Goal: Find specific page/section: Find specific page/section

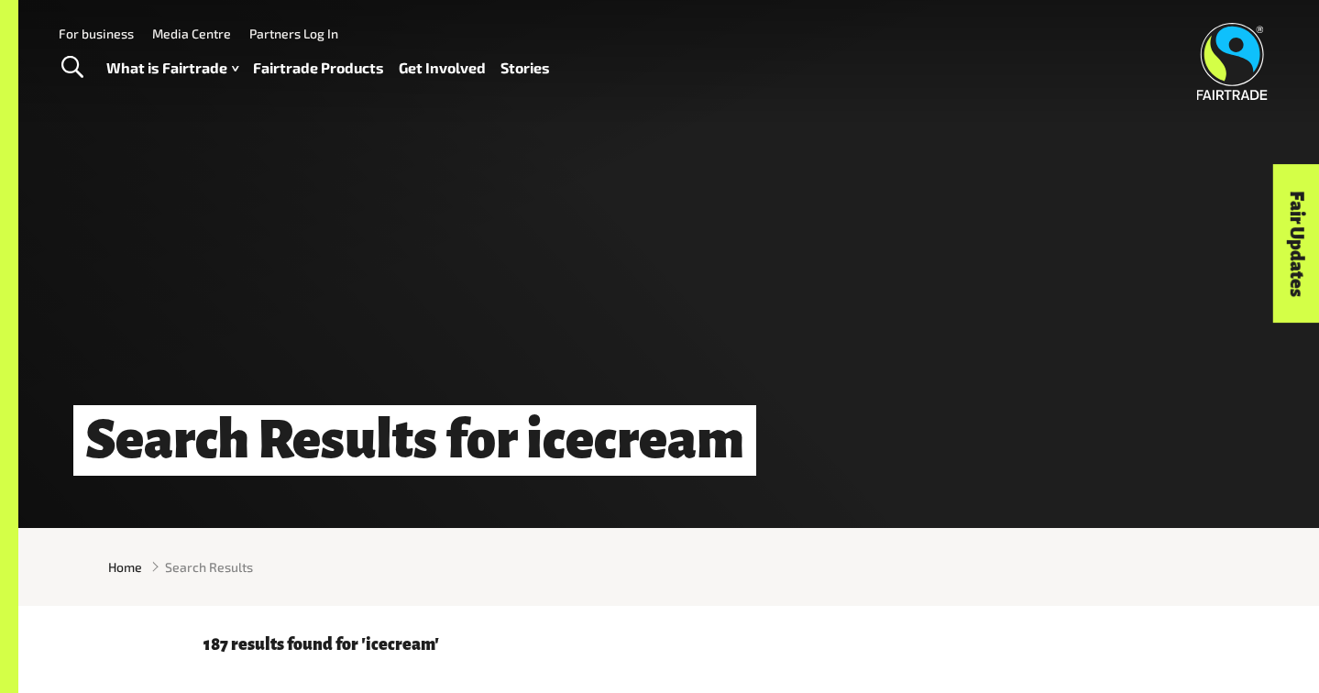
scroll to position [1, 0]
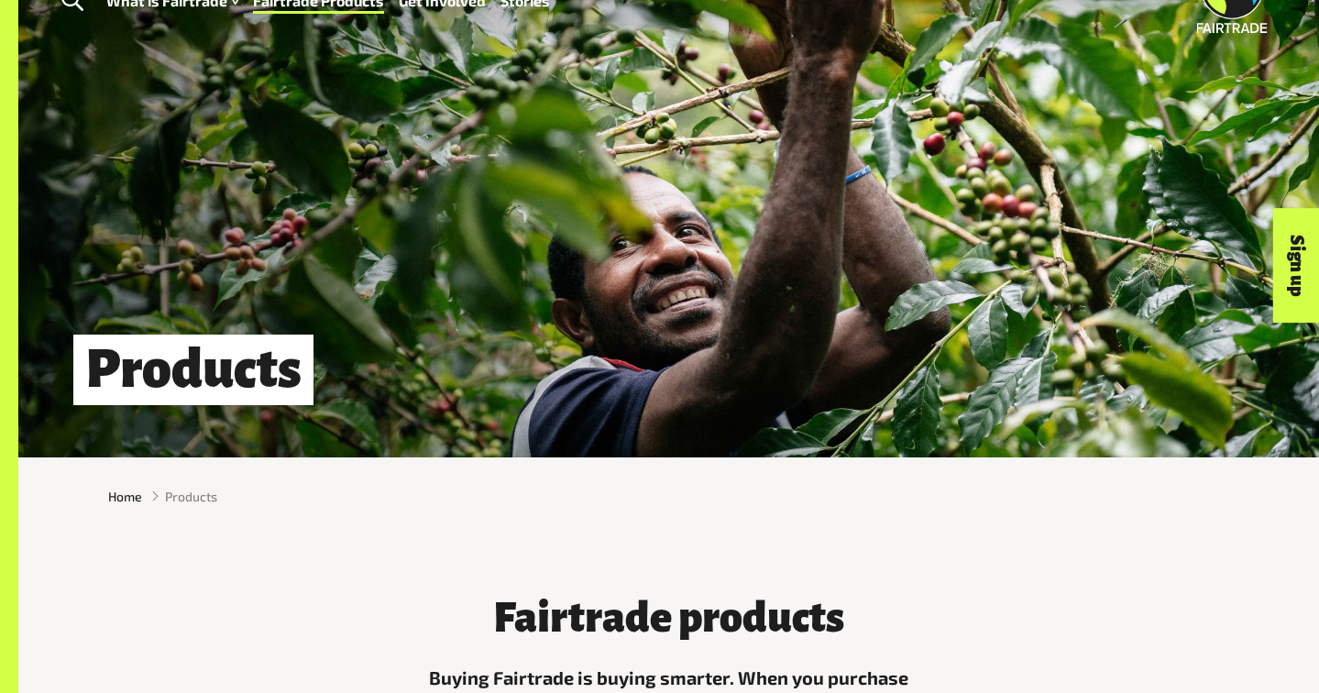
scroll to position [73, 0]
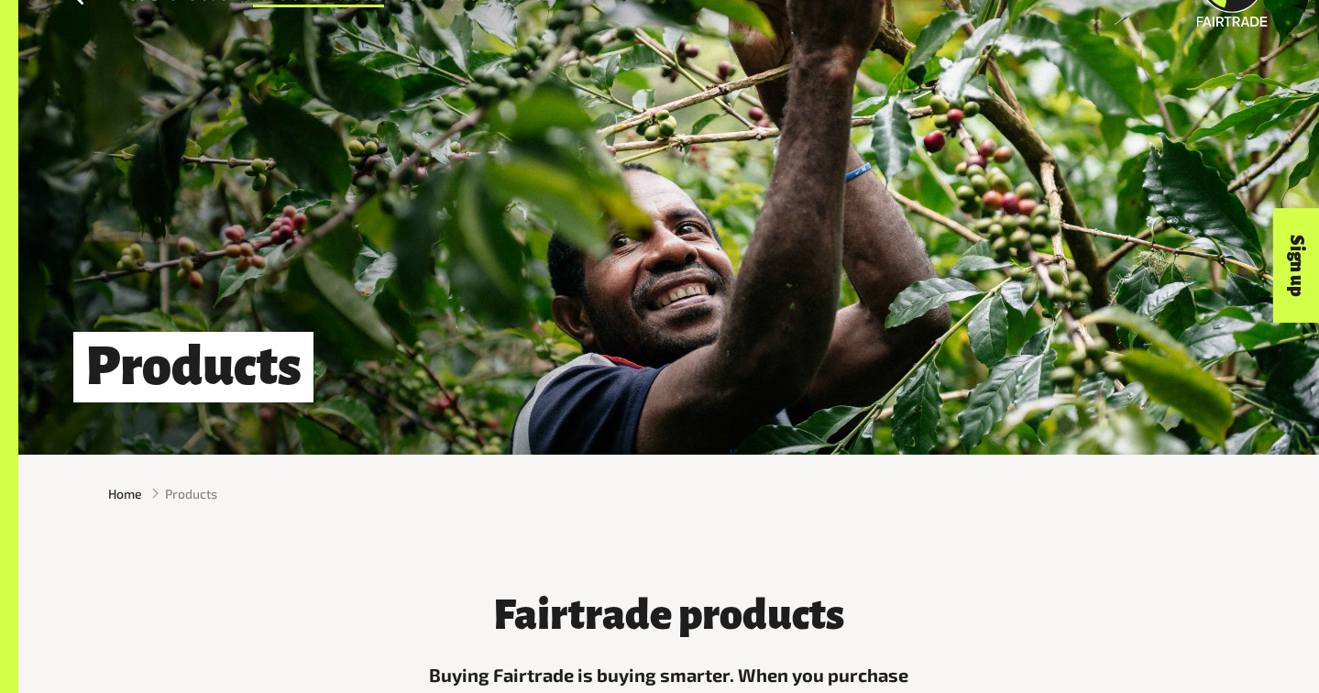
click at [224, 329] on div "Products" at bounding box center [668, 191] width 1300 height 528
click at [224, 343] on h1 "Products" at bounding box center [193, 367] width 240 height 71
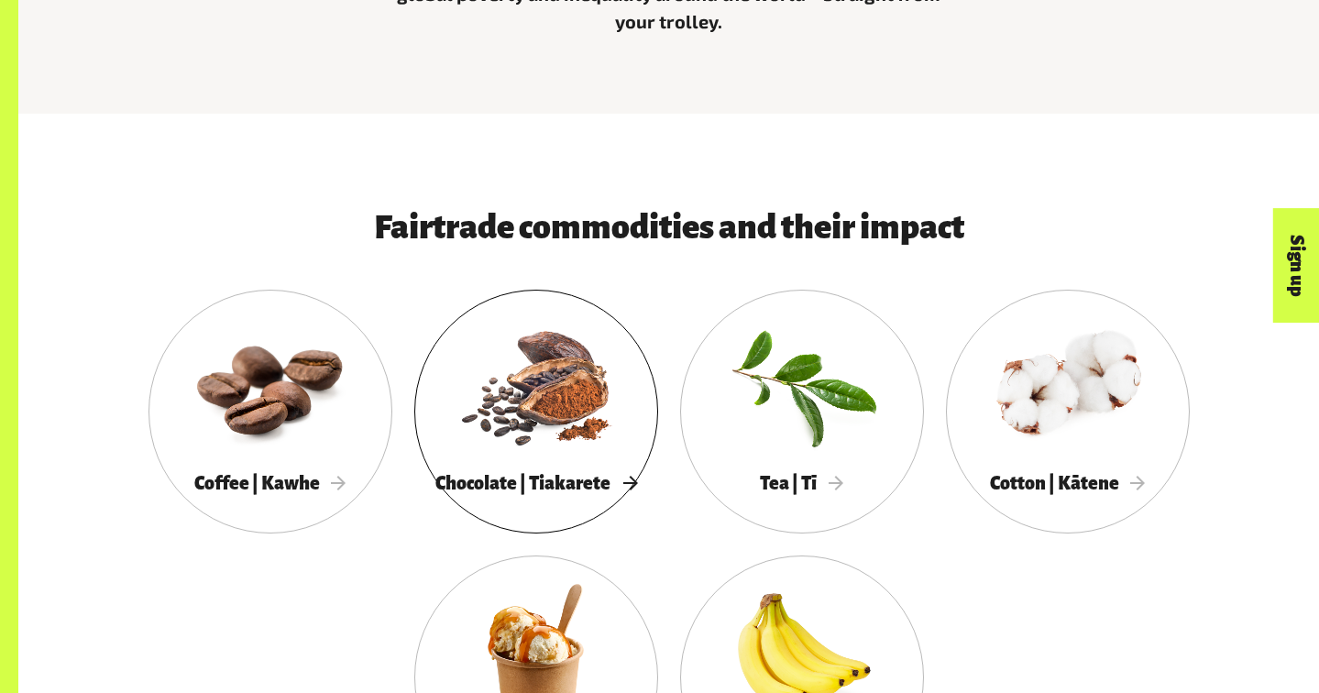
scroll to position [819, 0]
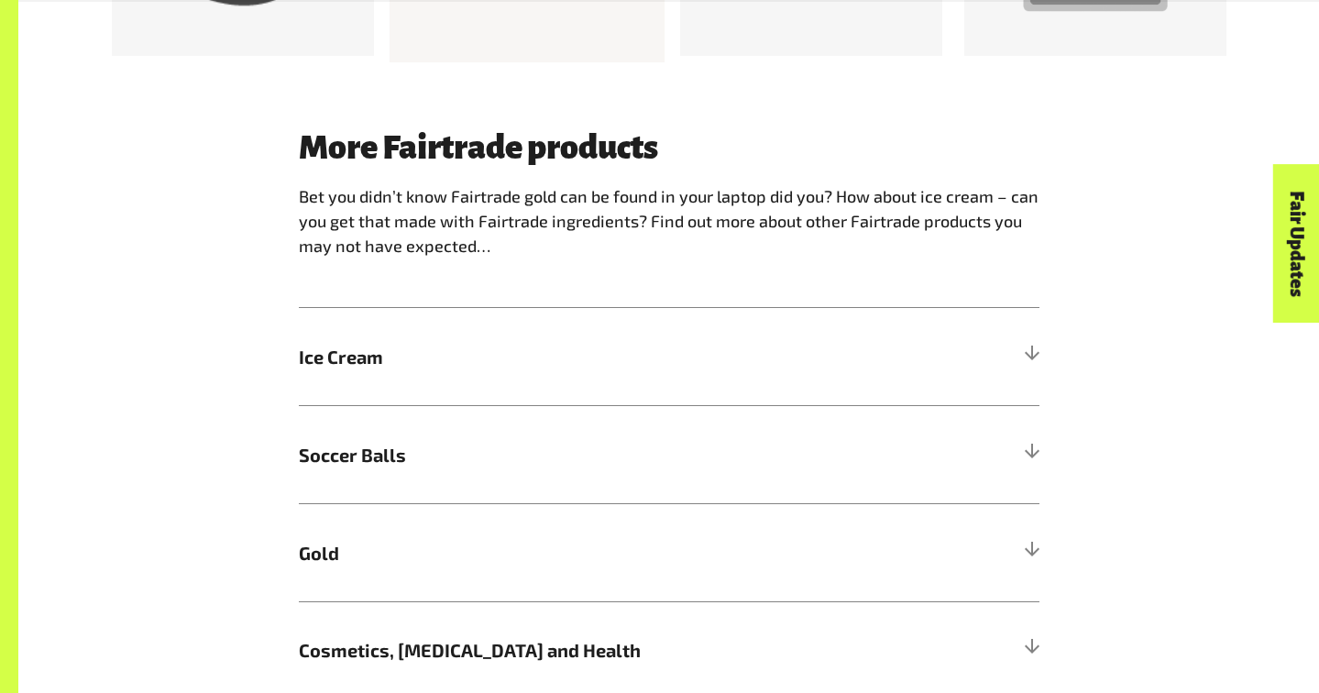
scroll to position [1361, 0]
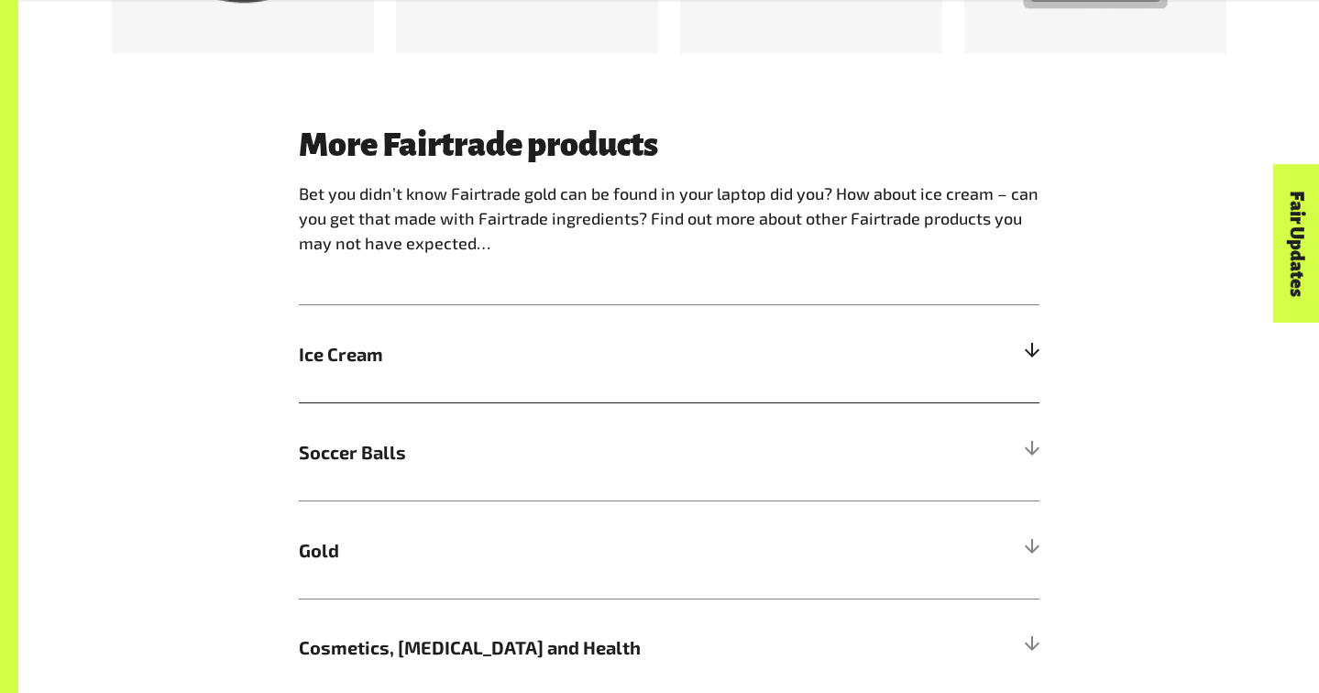
click at [521, 330] on h5 "Ice Cream" at bounding box center [669, 354] width 740 height 98
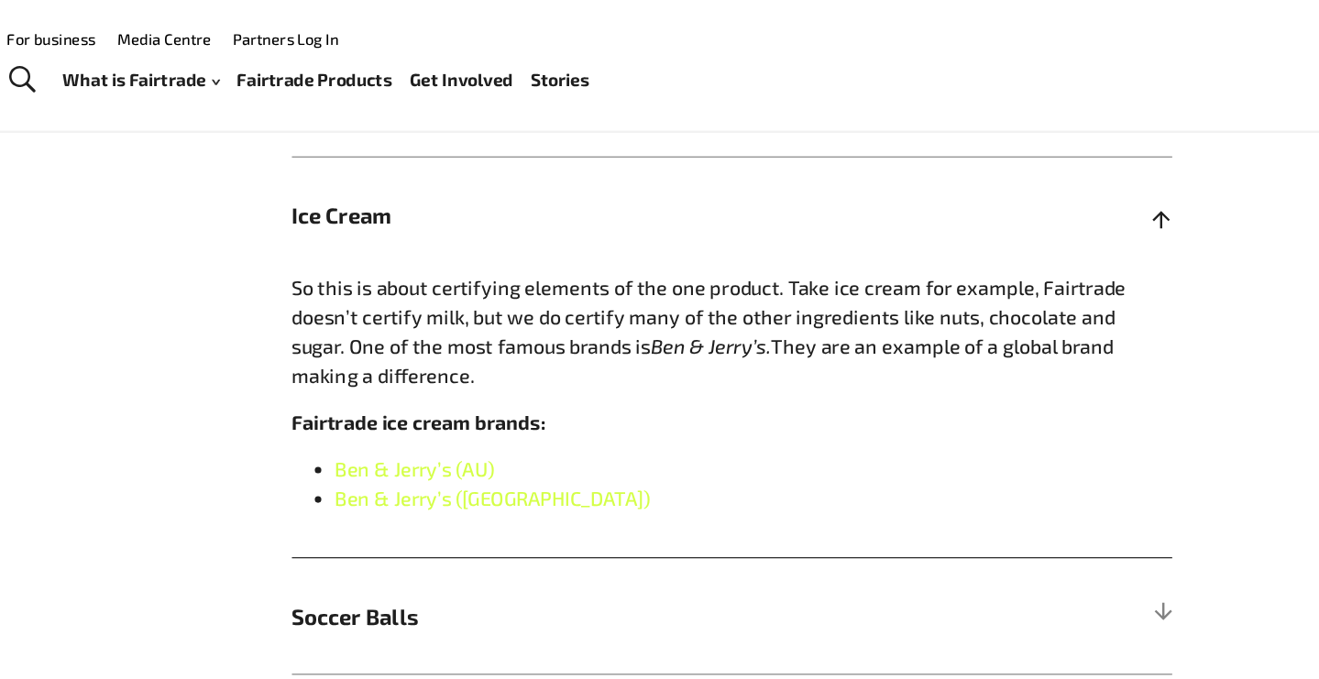
scroll to position [1518, 0]
